Goal: Transaction & Acquisition: Download file/media

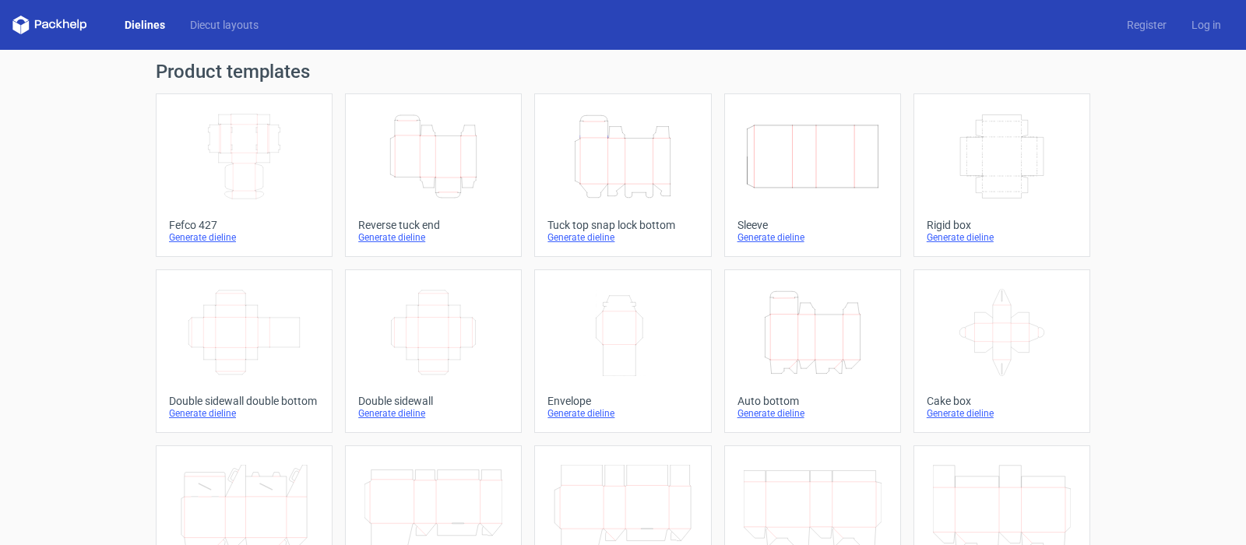
click at [604, 174] on icon "Height Depth Width" at bounding box center [622, 156] width 138 height 87
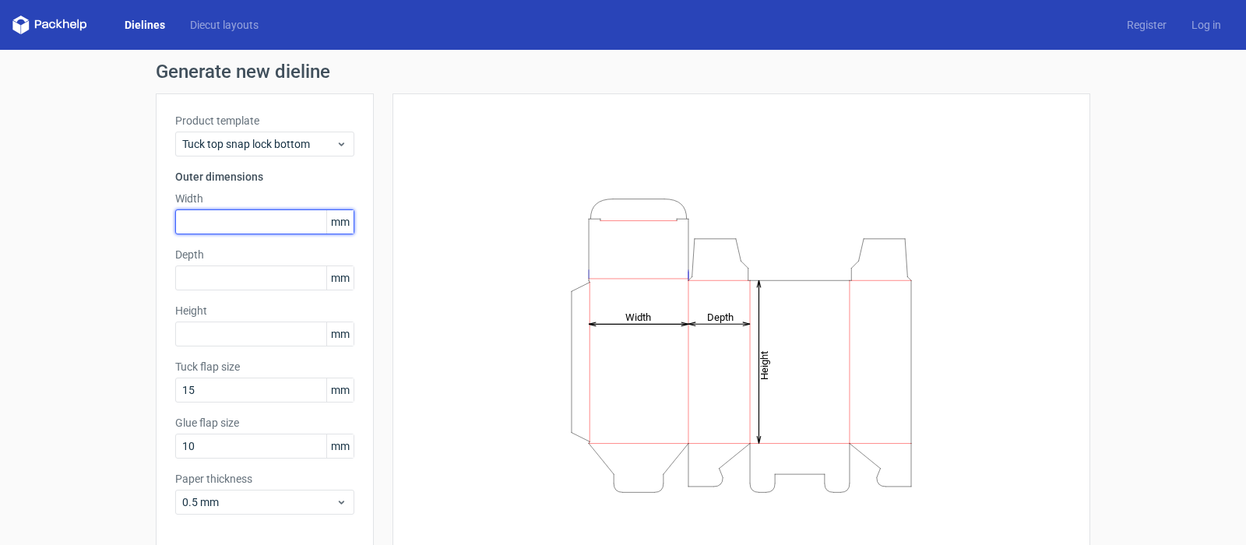
click at [198, 224] on input "text" at bounding box center [264, 221] width 179 height 25
type input "140"
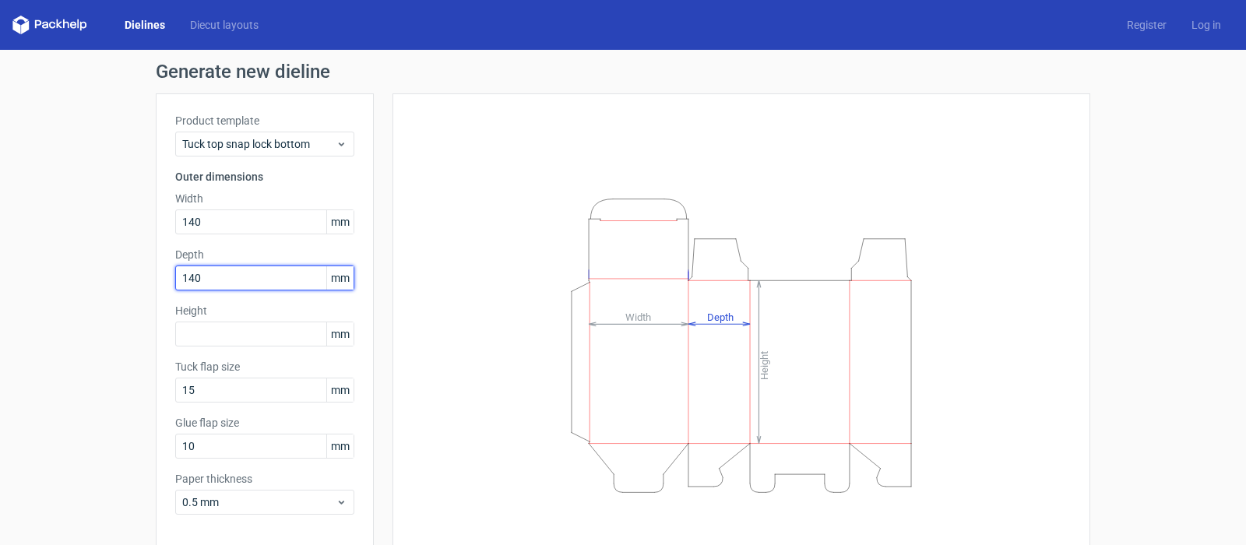
type input "140"
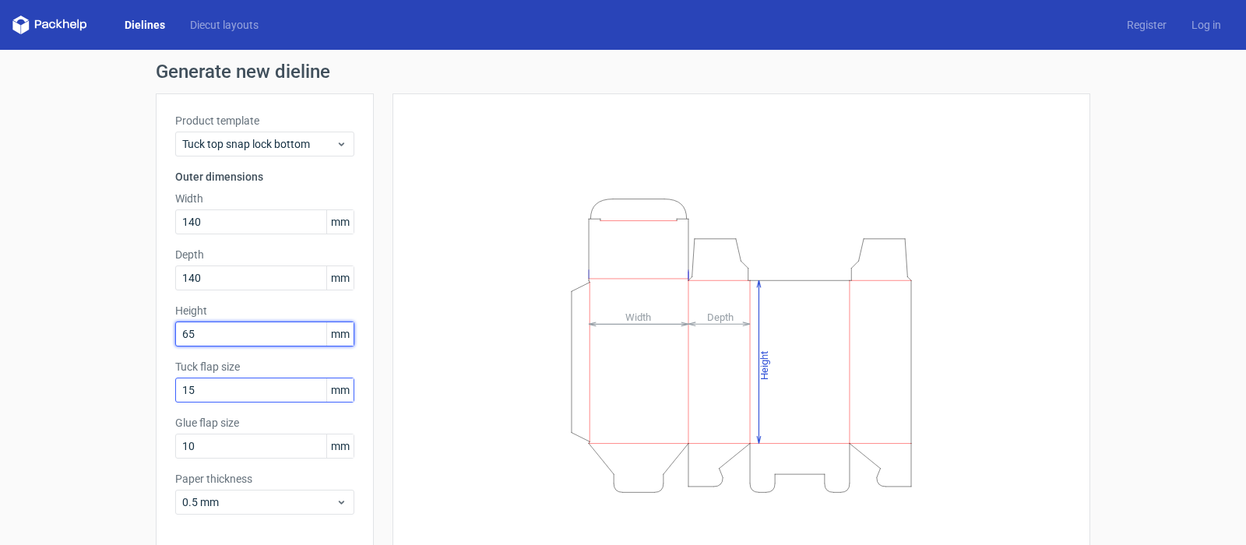
type input "65"
drag, startPoint x: 196, startPoint y: 385, endPoint x: 66, endPoint y: 397, distance: 130.5
click at [66, 397] on div "Generate new dieline Product template Tuck top snap lock bottom Outer dimension…" at bounding box center [623, 330] width 1246 height 560
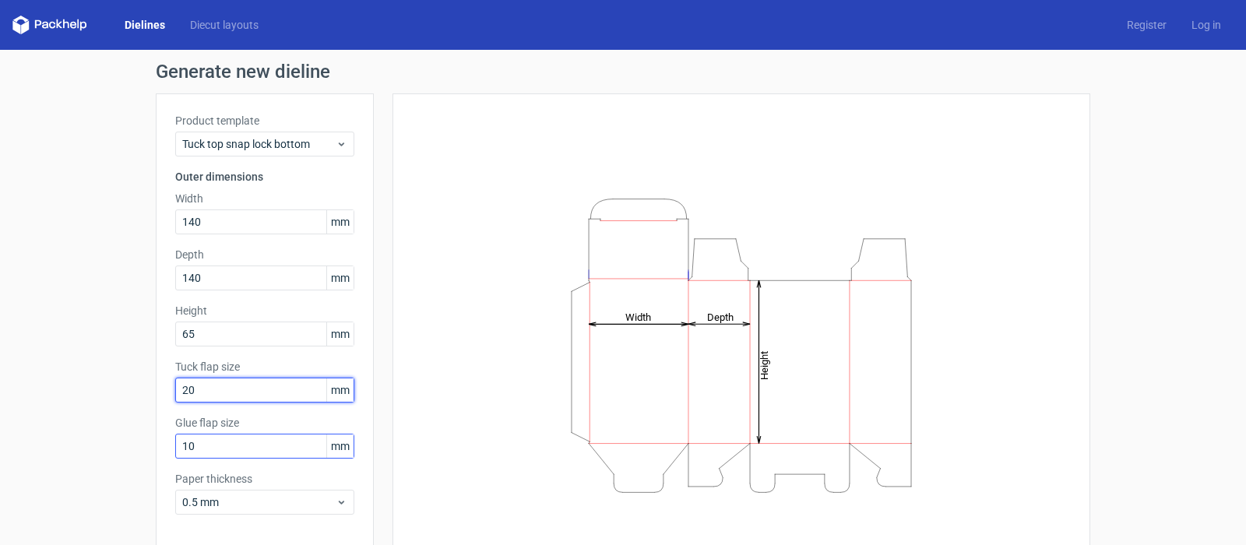
type input "20"
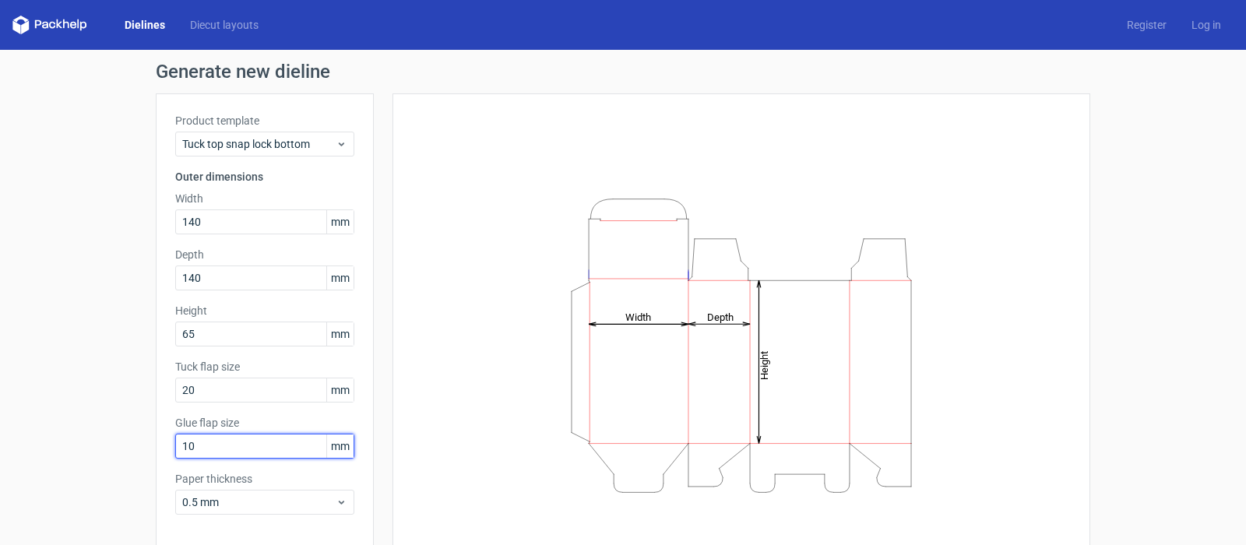
drag, startPoint x: 192, startPoint y: 450, endPoint x: 147, endPoint y: 450, distance: 44.4
click at [147, 450] on div "Generate new dieline Product template Tuck top snap lock bottom Outer dimension…" at bounding box center [623, 330] width 1246 height 560
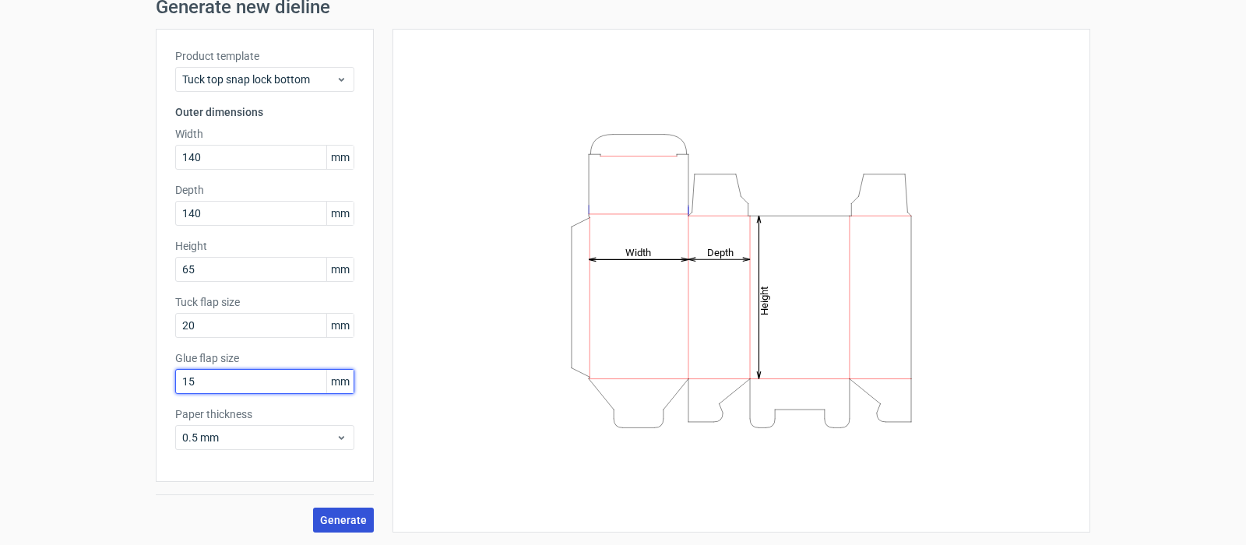
type input "15"
click at [323, 520] on span "Generate" at bounding box center [343, 520] width 47 height 11
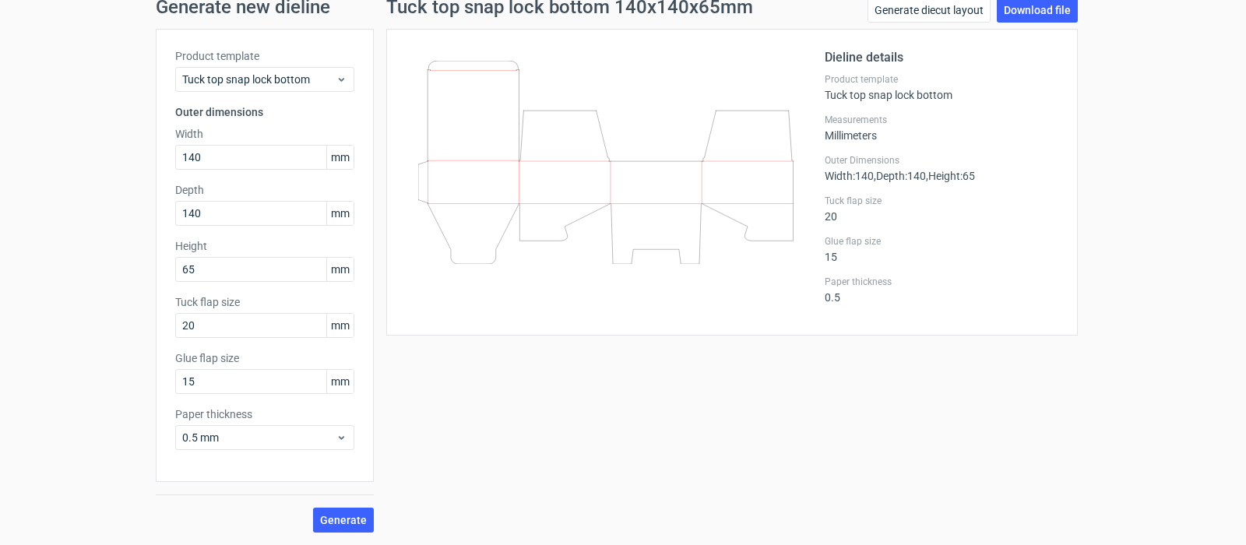
click at [398, 43] on div "Dieline details Product template Tuck top snap lock bottom Measurements Millime…" at bounding box center [731, 182] width 691 height 307
drag, startPoint x: 396, startPoint y: 40, endPoint x: 585, endPoint y: 192, distance: 241.9
click at [585, 192] on div "Dieline details Product template Tuck top snap lock bottom Measurements Millime…" at bounding box center [731, 182] width 691 height 307
click at [595, 190] on icon at bounding box center [605, 162] width 375 height 203
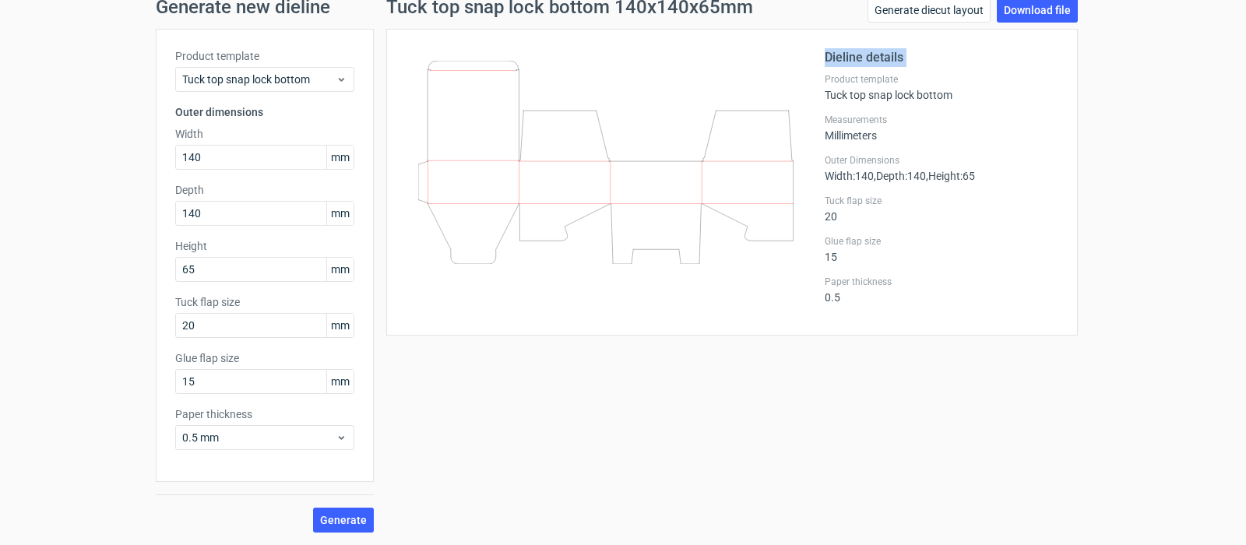
click at [595, 190] on icon at bounding box center [605, 162] width 375 height 203
click at [1023, 12] on link "Download file" at bounding box center [1036, 10] width 81 height 25
